Goal: Task Accomplishment & Management: Manage account settings

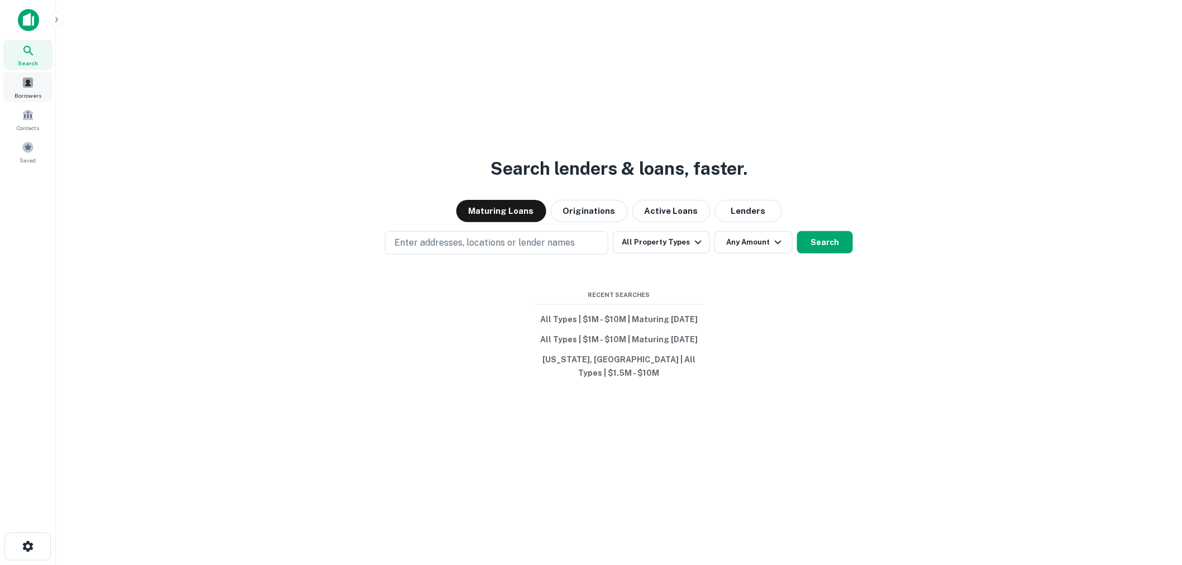
click at [25, 80] on span at bounding box center [28, 83] width 12 height 12
click at [616, 324] on button "All Types | $1M - $10M | Maturing In 1 Year" at bounding box center [619, 320] width 168 height 20
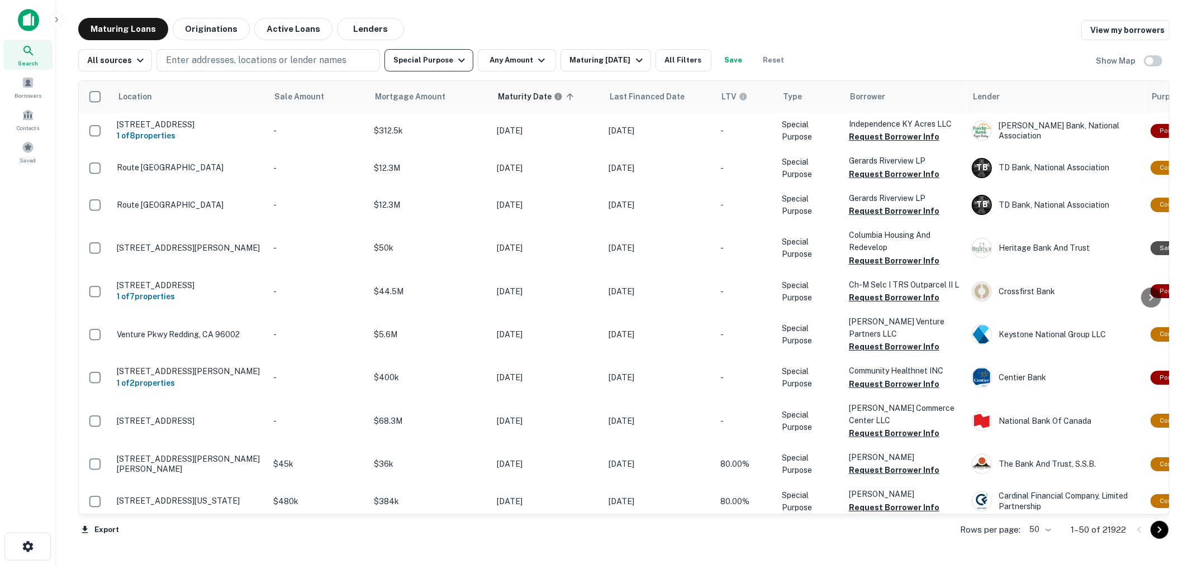
click at [444, 59] on button "Special Purpose" at bounding box center [428, 60] width 89 height 22
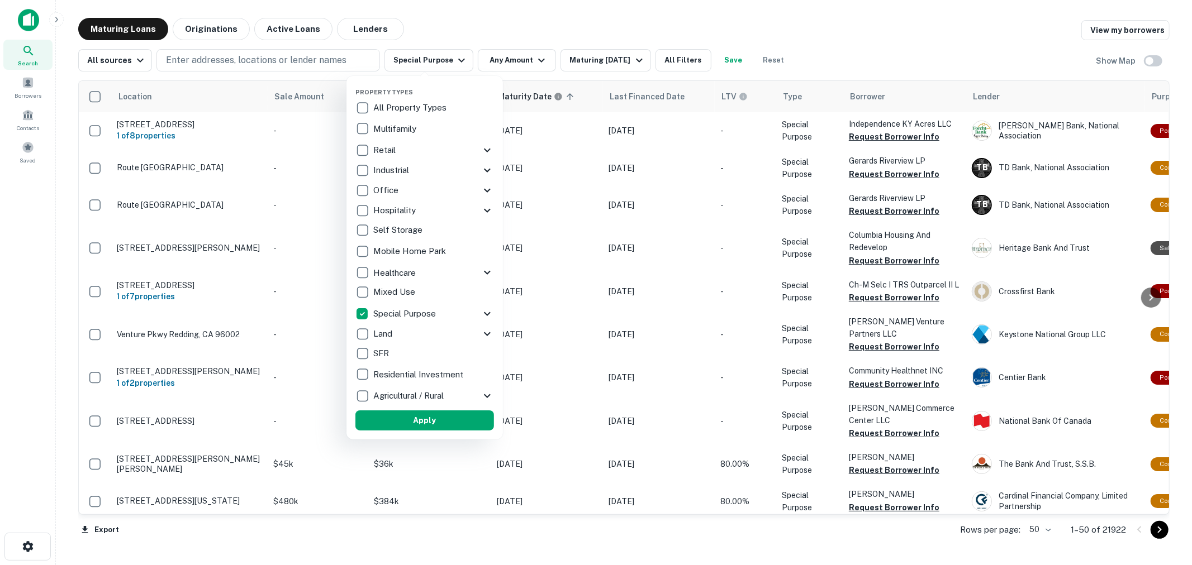
click at [487, 311] on icon at bounding box center [487, 313] width 13 height 13
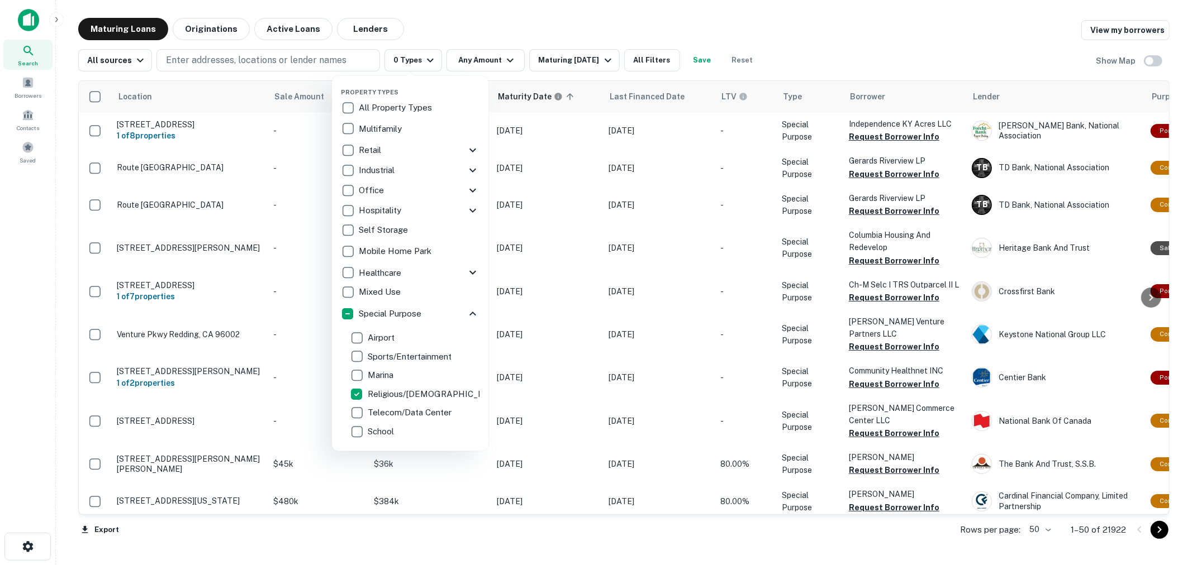
click at [494, 8] on div at bounding box center [596, 282] width 1192 height 565
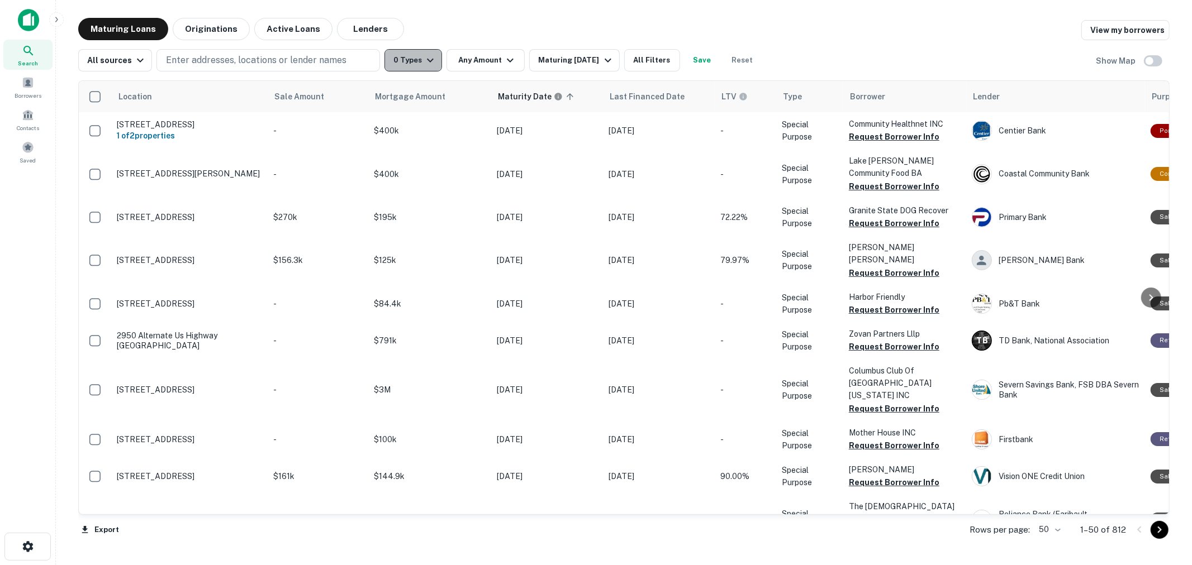
click at [424, 56] on icon "button" at bounding box center [430, 60] width 13 height 13
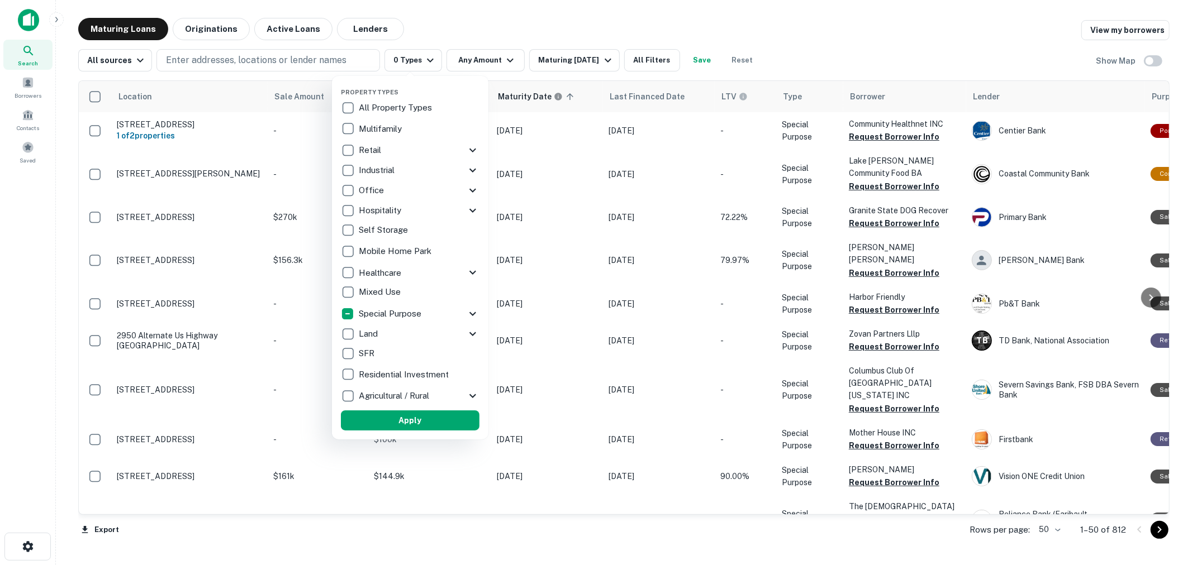
click at [473, 313] on icon at bounding box center [472, 313] width 13 height 13
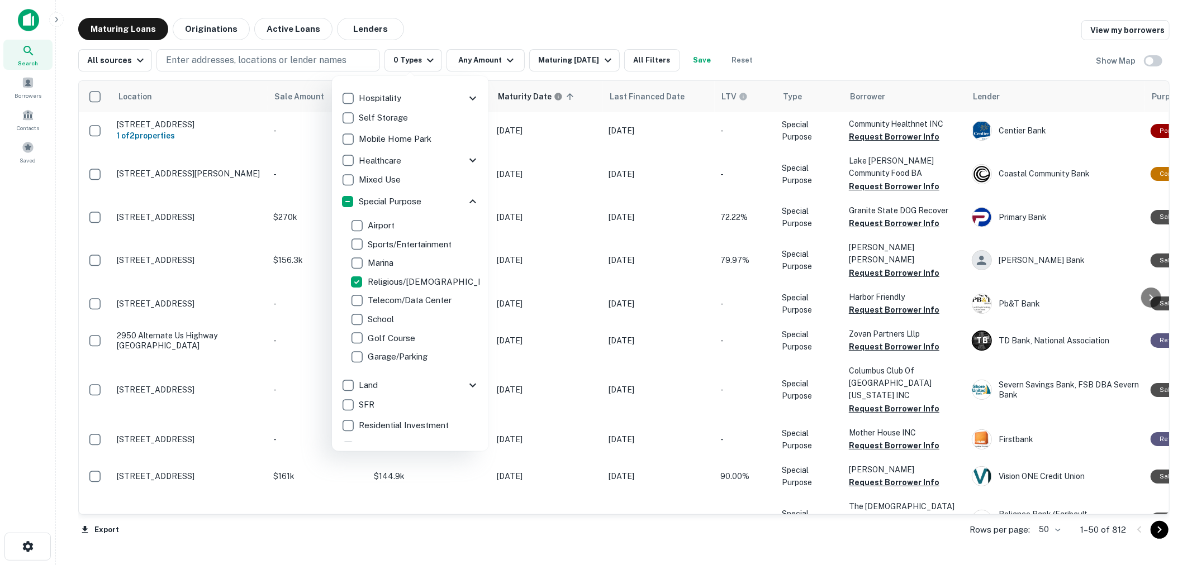
scroll to position [124, 0]
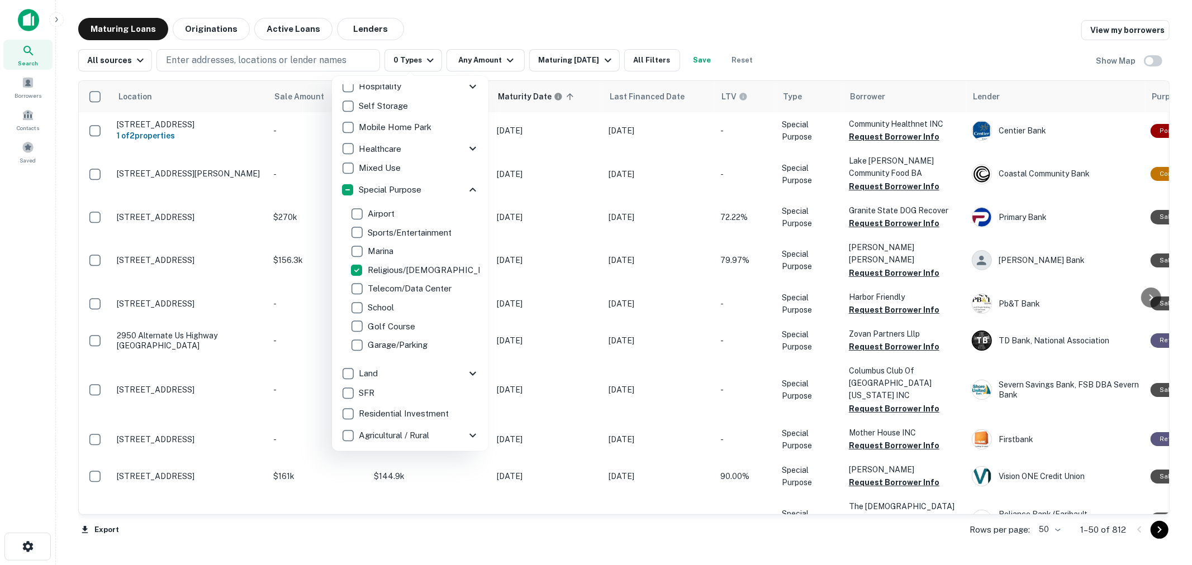
click at [272, 61] on div at bounding box center [596, 282] width 1192 height 565
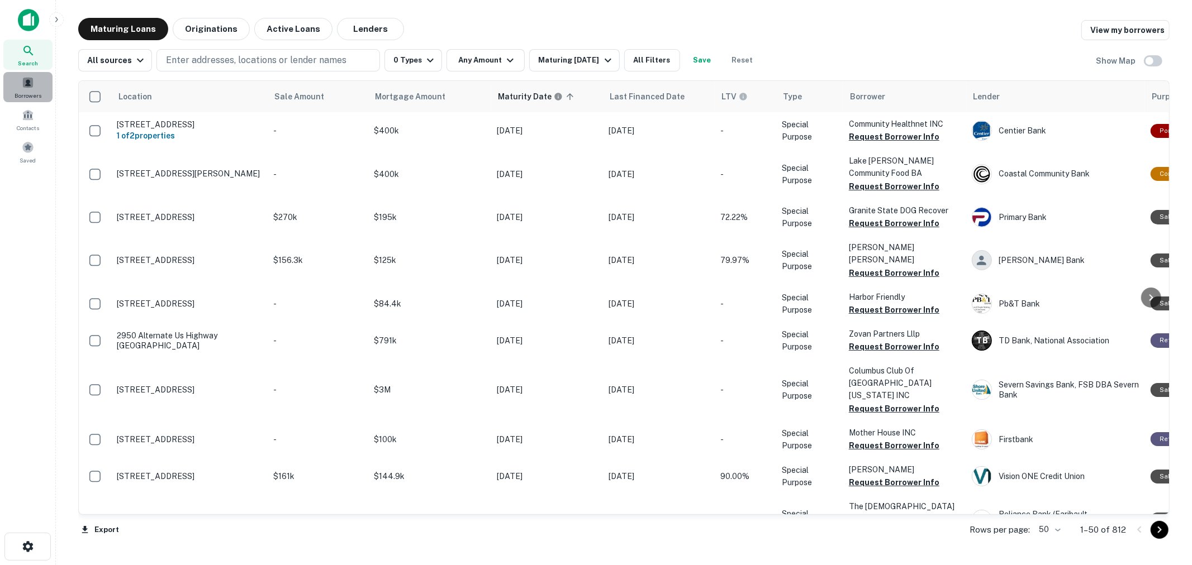
click at [28, 87] on span at bounding box center [28, 83] width 12 height 12
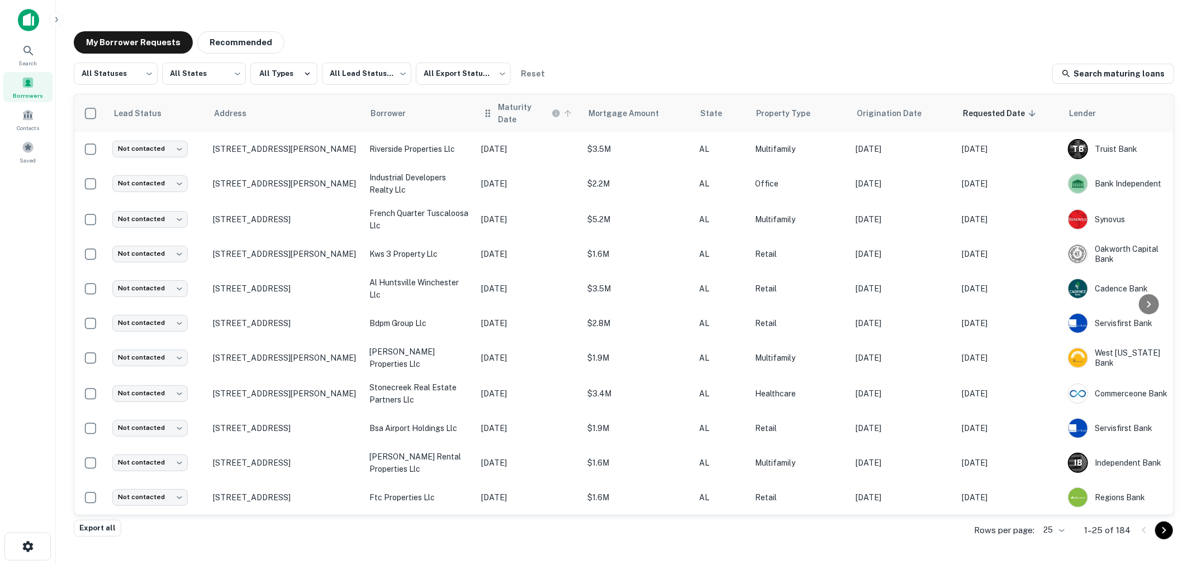
click at [504, 104] on h6 "Maturity Date" at bounding box center [523, 113] width 51 height 25
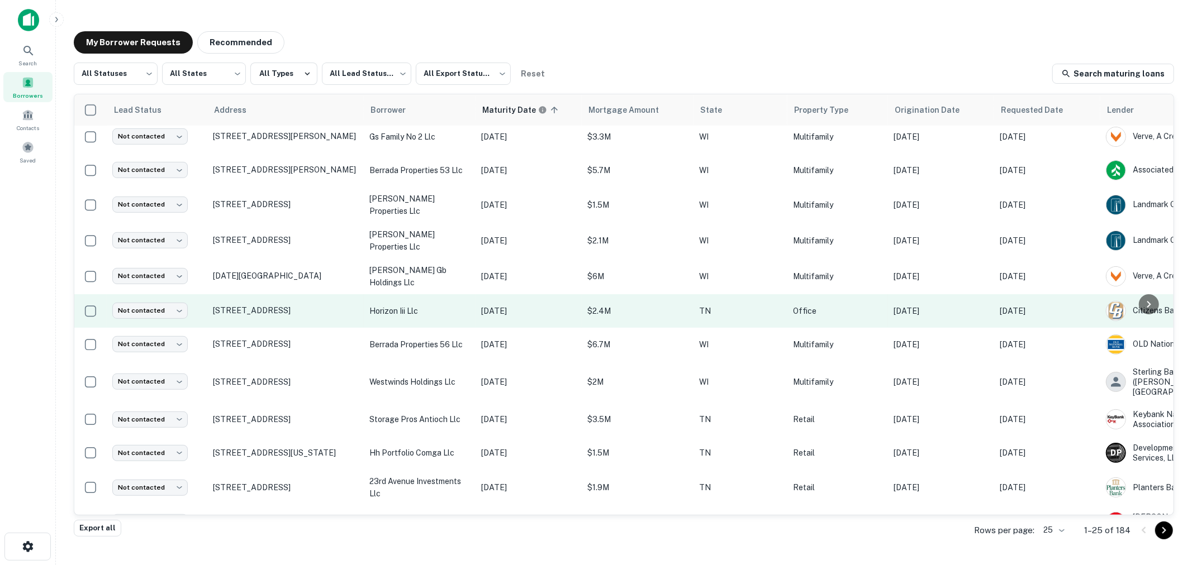
scroll to position [506, 0]
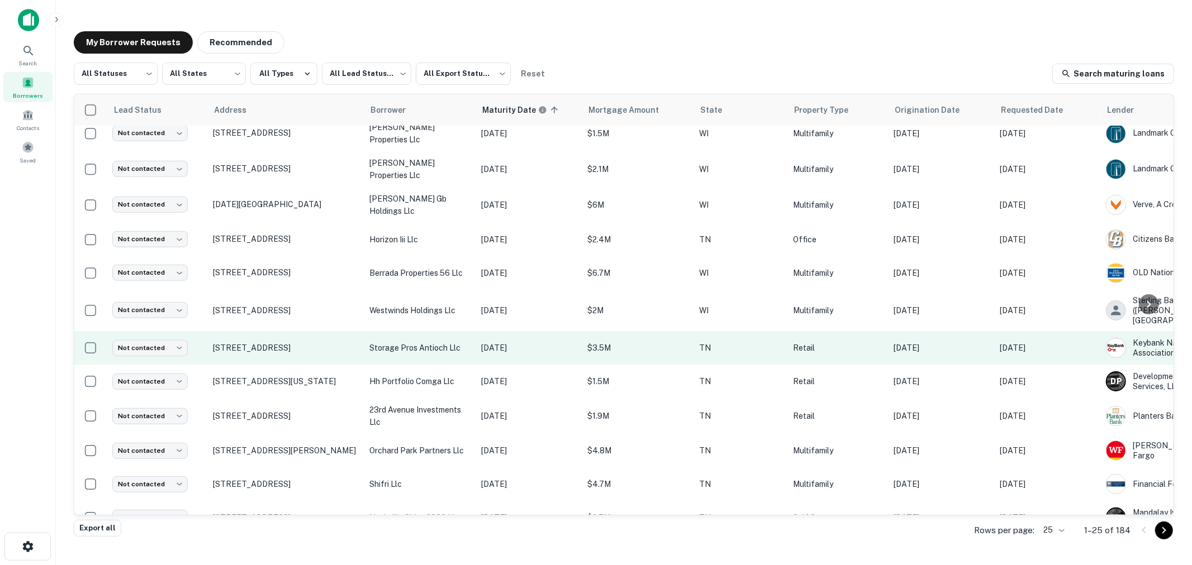
click at [409, 342] on p "storage pros antioch llc" at bounding box center [419, 348] width 101 height 12
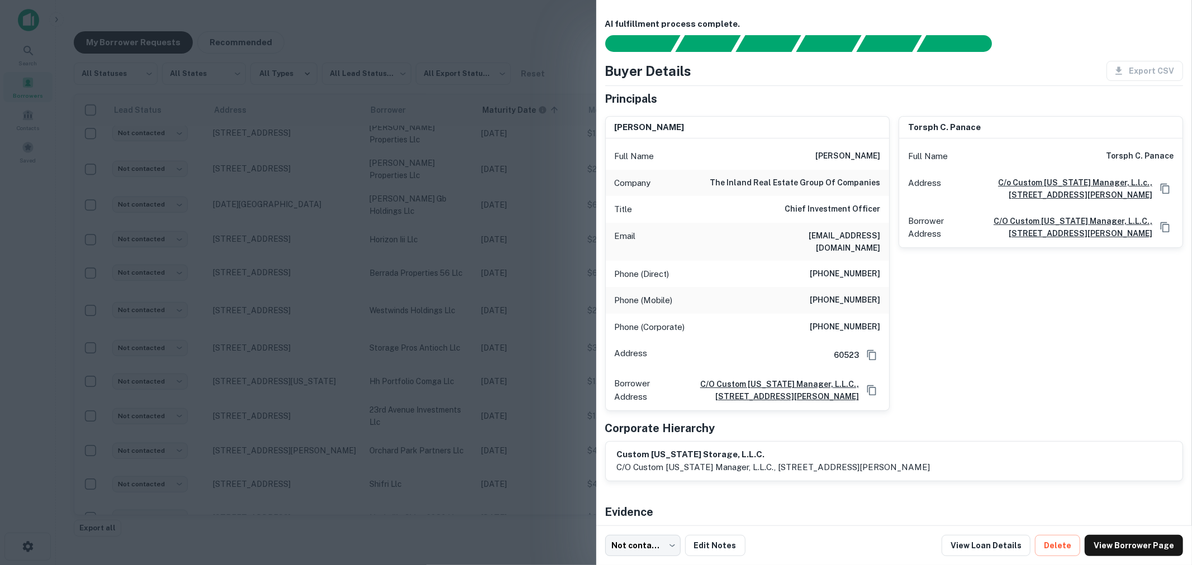
click at [465, 201] on div at bounding box center [596, 282] width 1192 height 565
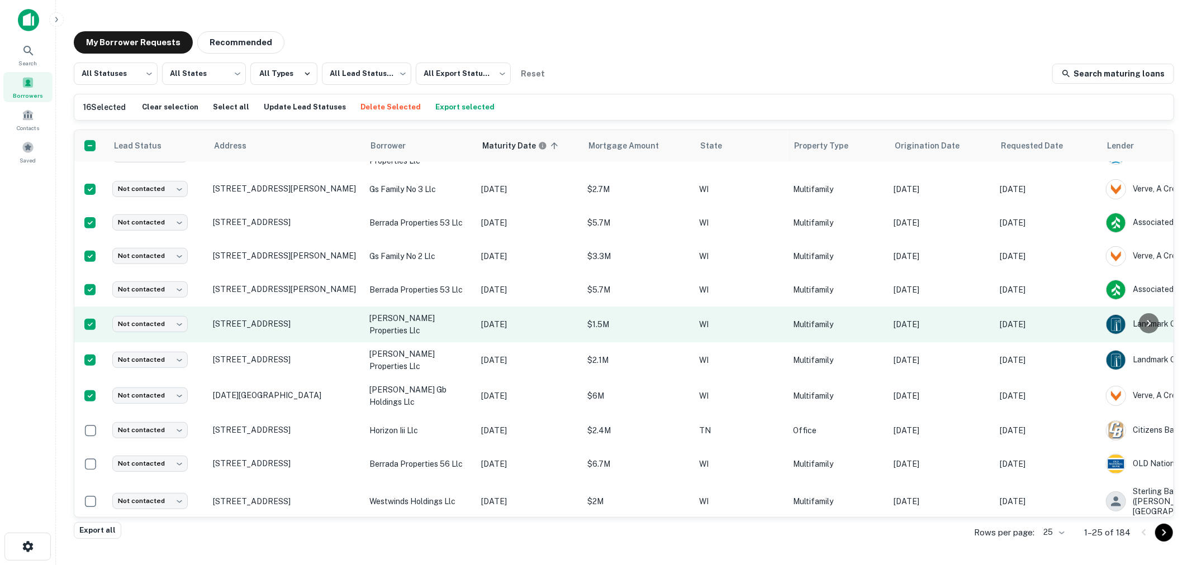
scroll to position [434, 0]
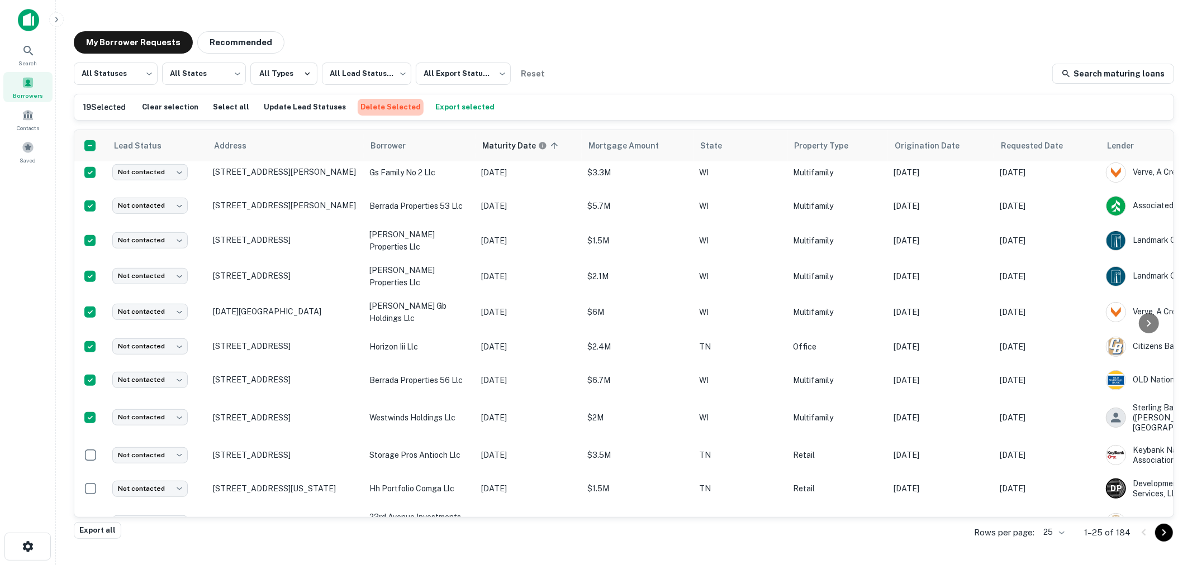
click at [386, 112] on button "Delete Selected" at bounding box center [391, 107] width 66 height 17
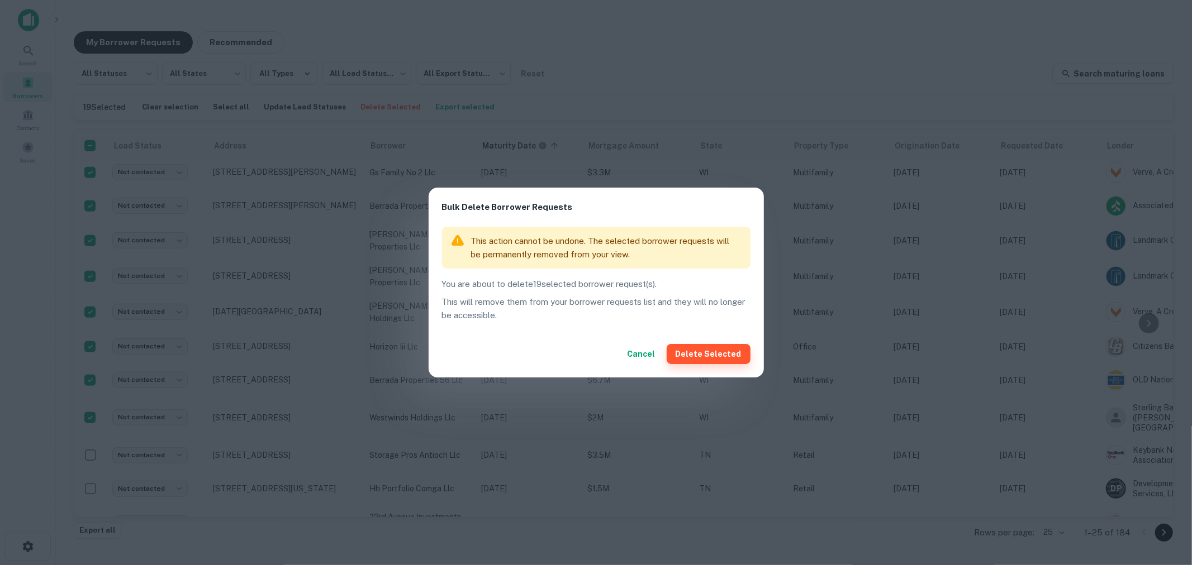
click at [691, 352] on button "Delete Selected" at bounding box center [709, 354] width 84 height 20
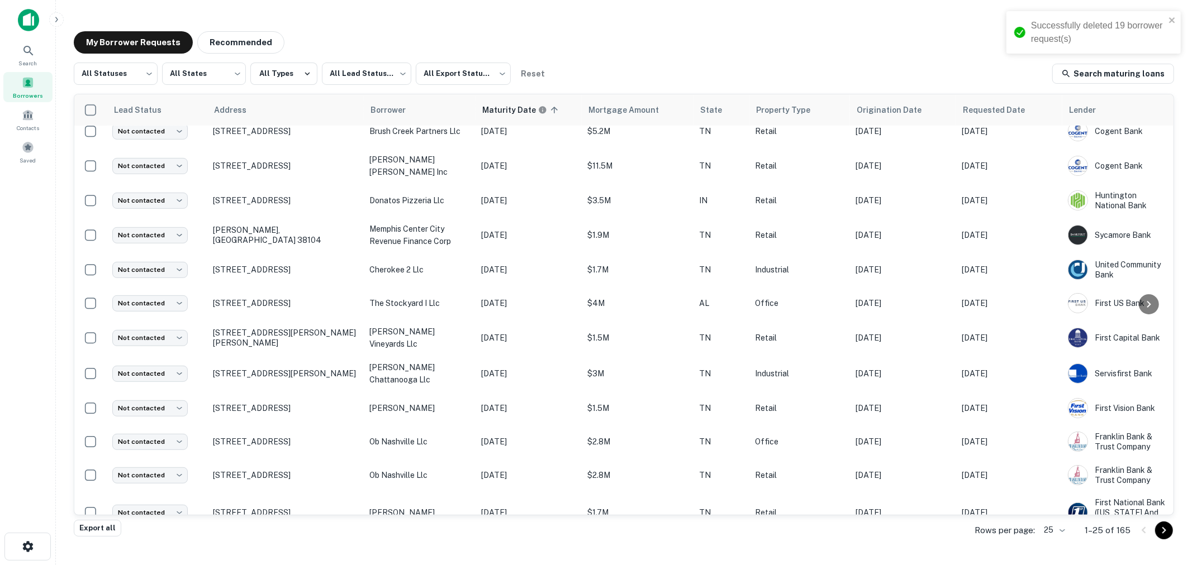
scroll to position [0, 0]
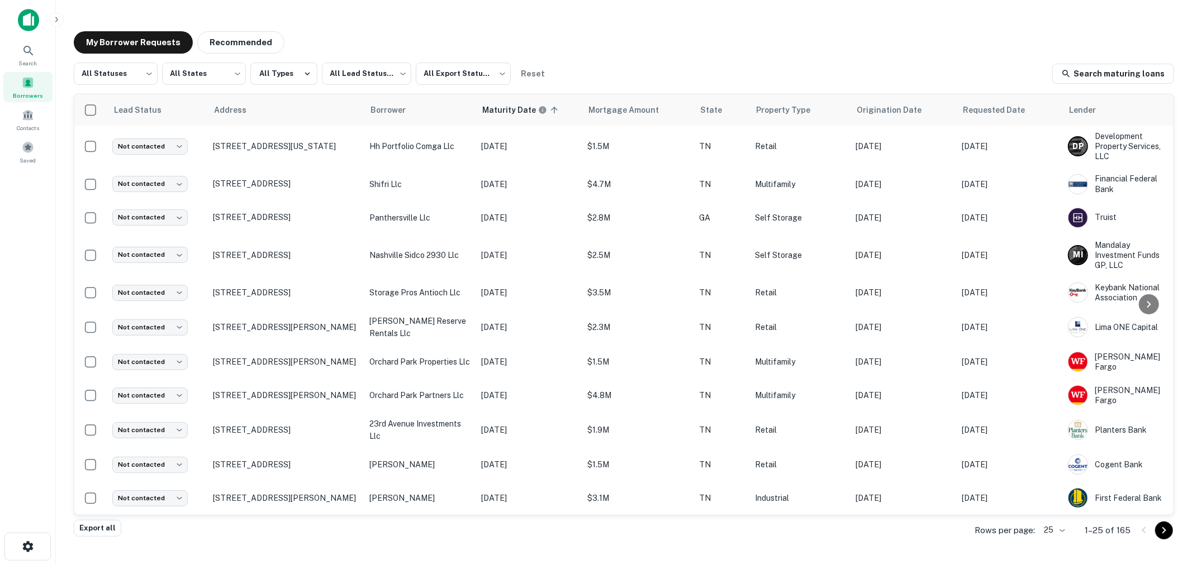
click at [31, 97] on span "Borrowers" at bounding box center [28, 95] width 30 height 9
